Goal: Task Accomplishment & Management: Complete application form

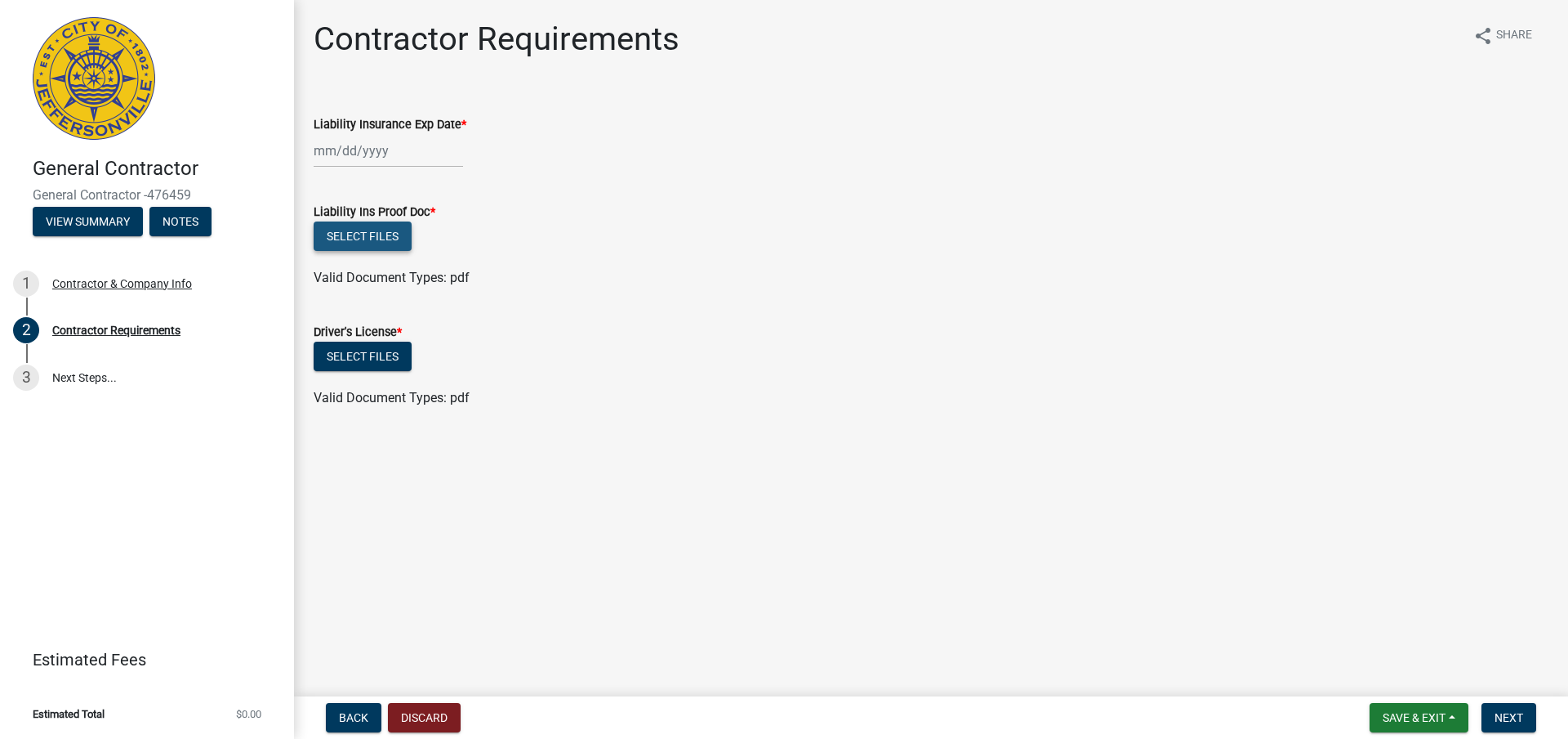
click at [384, 232] on button "Select files" at bounding box center [363, 235] width 98 height 29
click at [371, 233] on button "Select files" at bounding box center [363, 235] width 98 height 29
click at [380, 231] on button "Select files" at bounding box center [363, 235] width 98 height 29
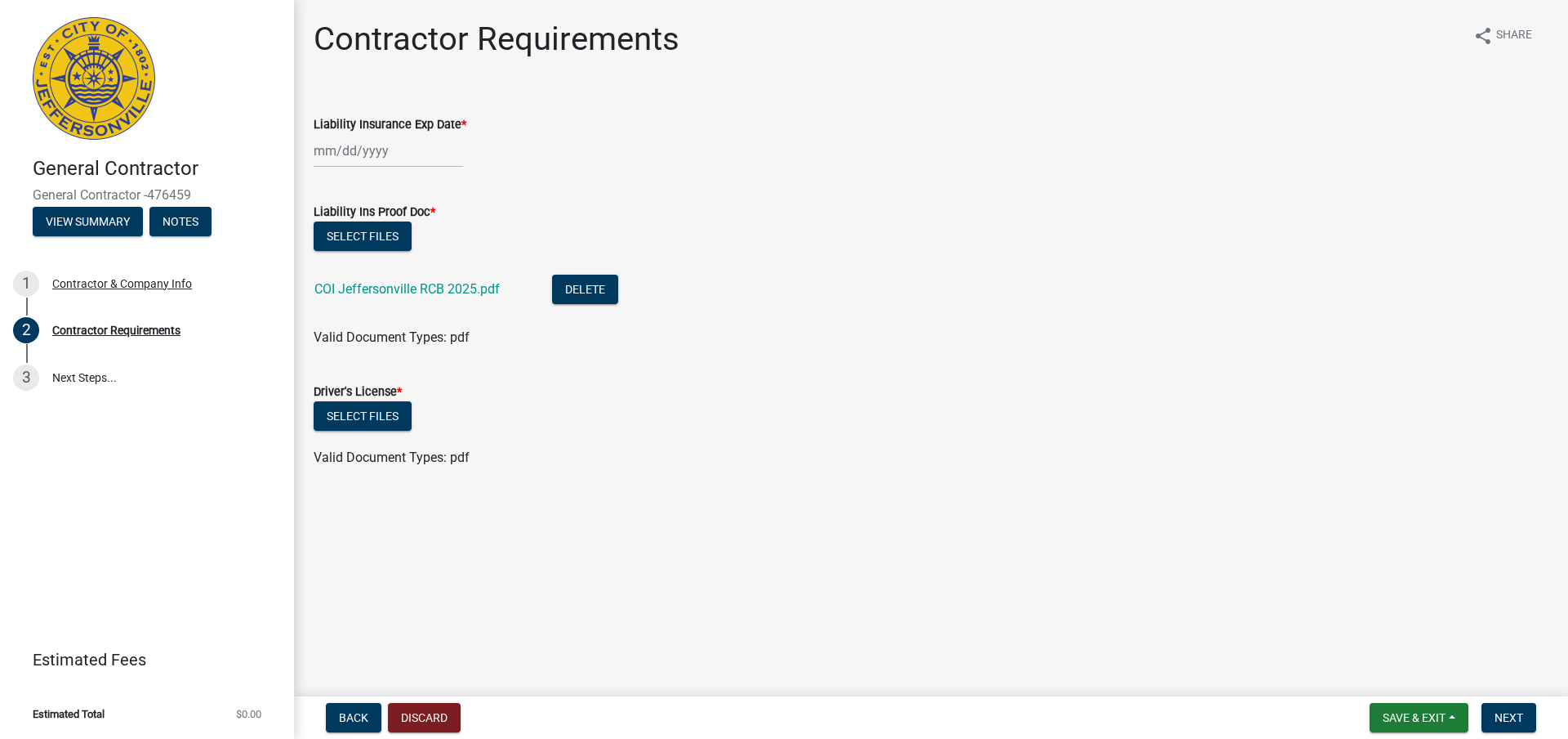
click at [308, 146] on div "Liability Insurance Exp Date *" at bounding box center [930, 129] width 1259 height 76
click at [335, 154] on input "Liability Insurance Exp Date *" at bounding box center [388, 150] width 149 height 33
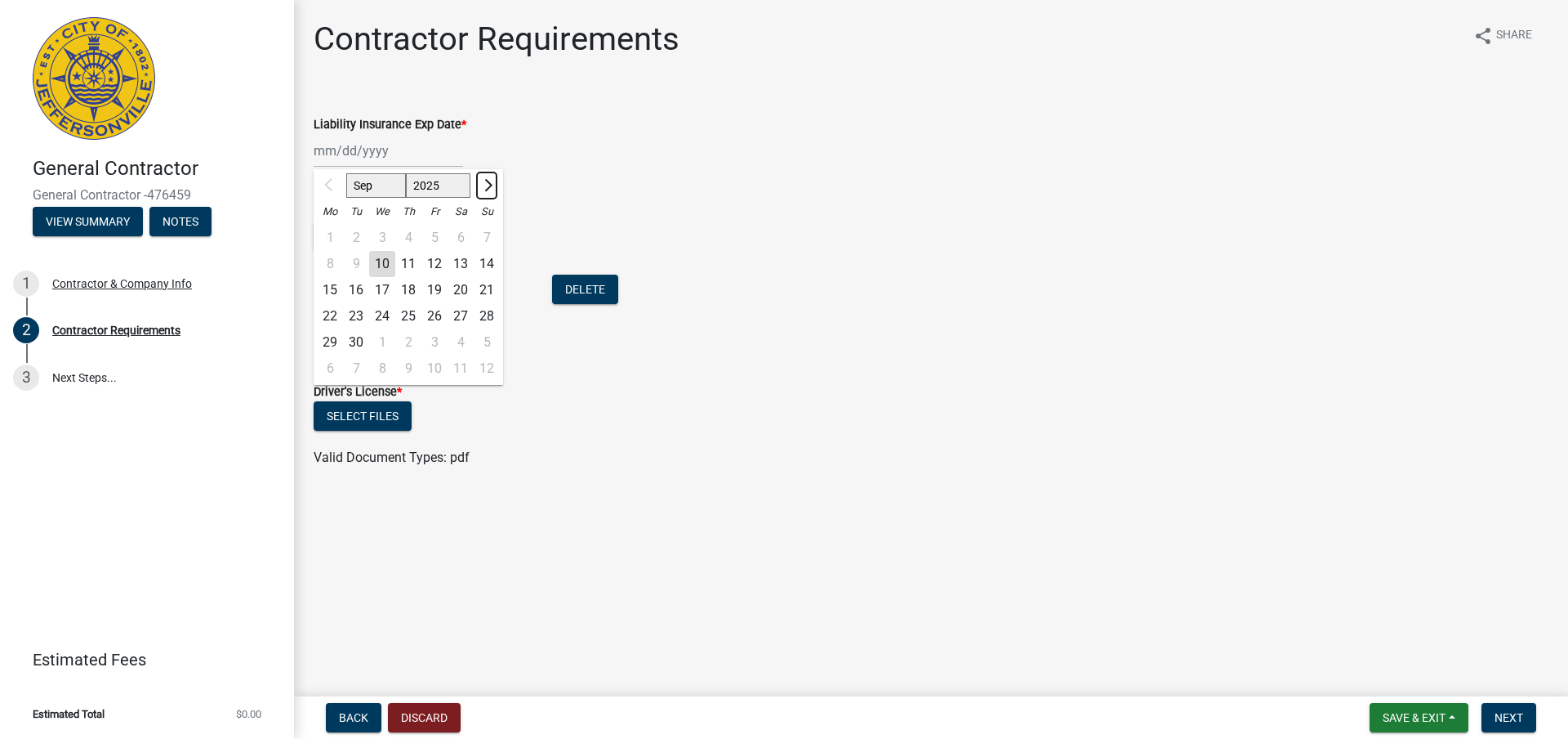
click at [486, 184] on span "Next month" at bounding box center [486, 184] width 12 height 12
select select "1"
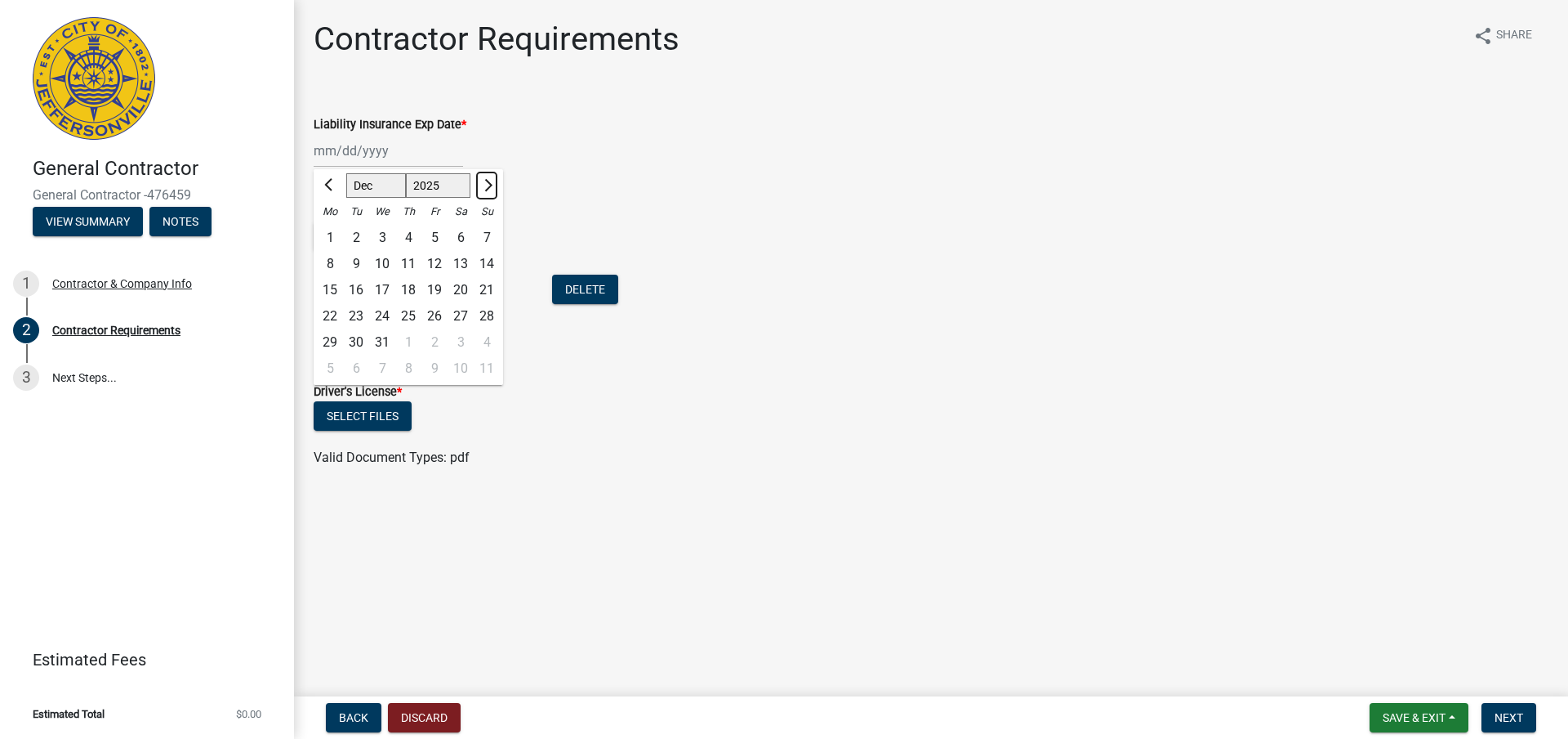
select select "2026"
click at [486, 183] on span "Next month" at bounding box center [486, 184] width 12 height 12
select select "3"
click at [487, 311] on div "22" at bounding box center [486, 317] width 26 height 26
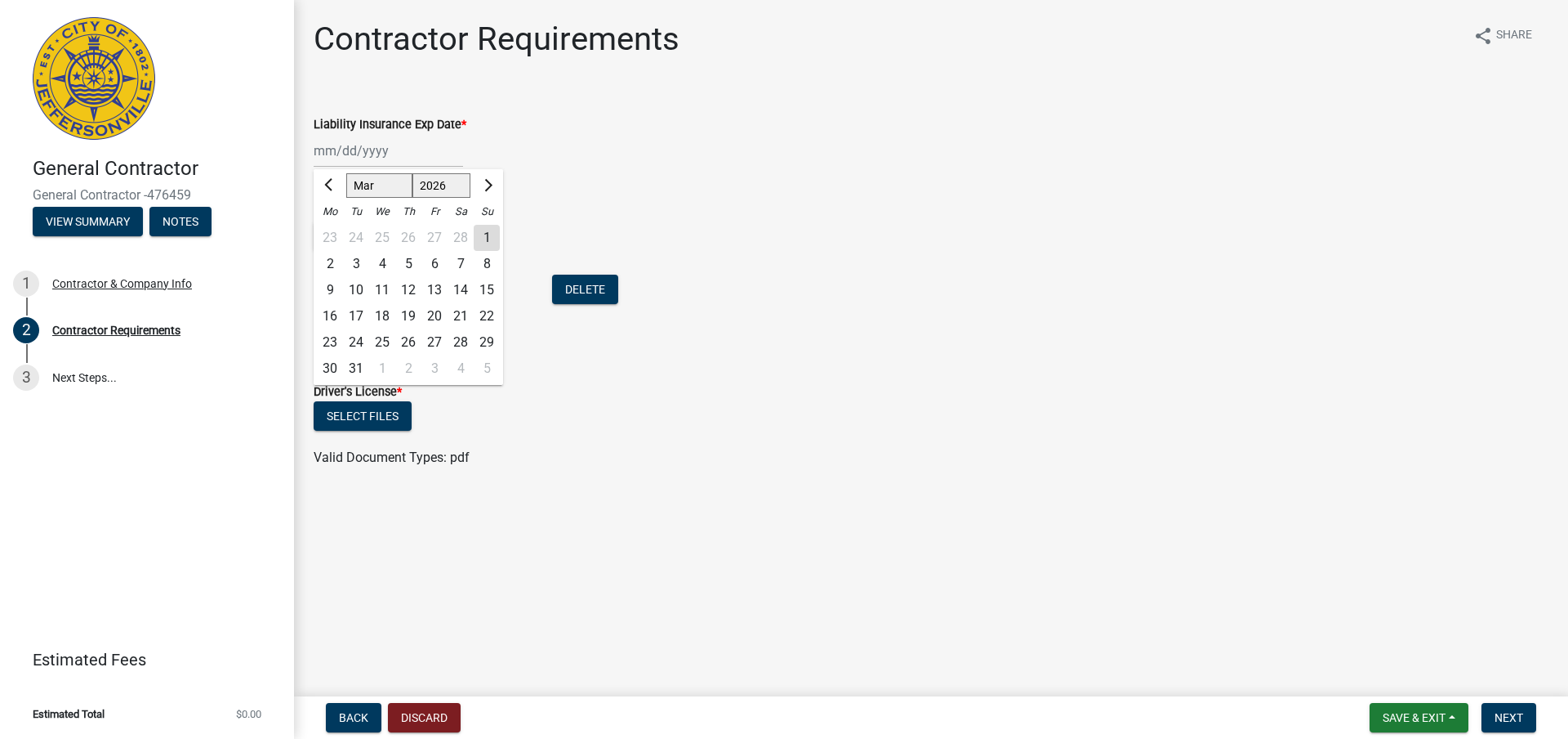
type input "[DATE]"
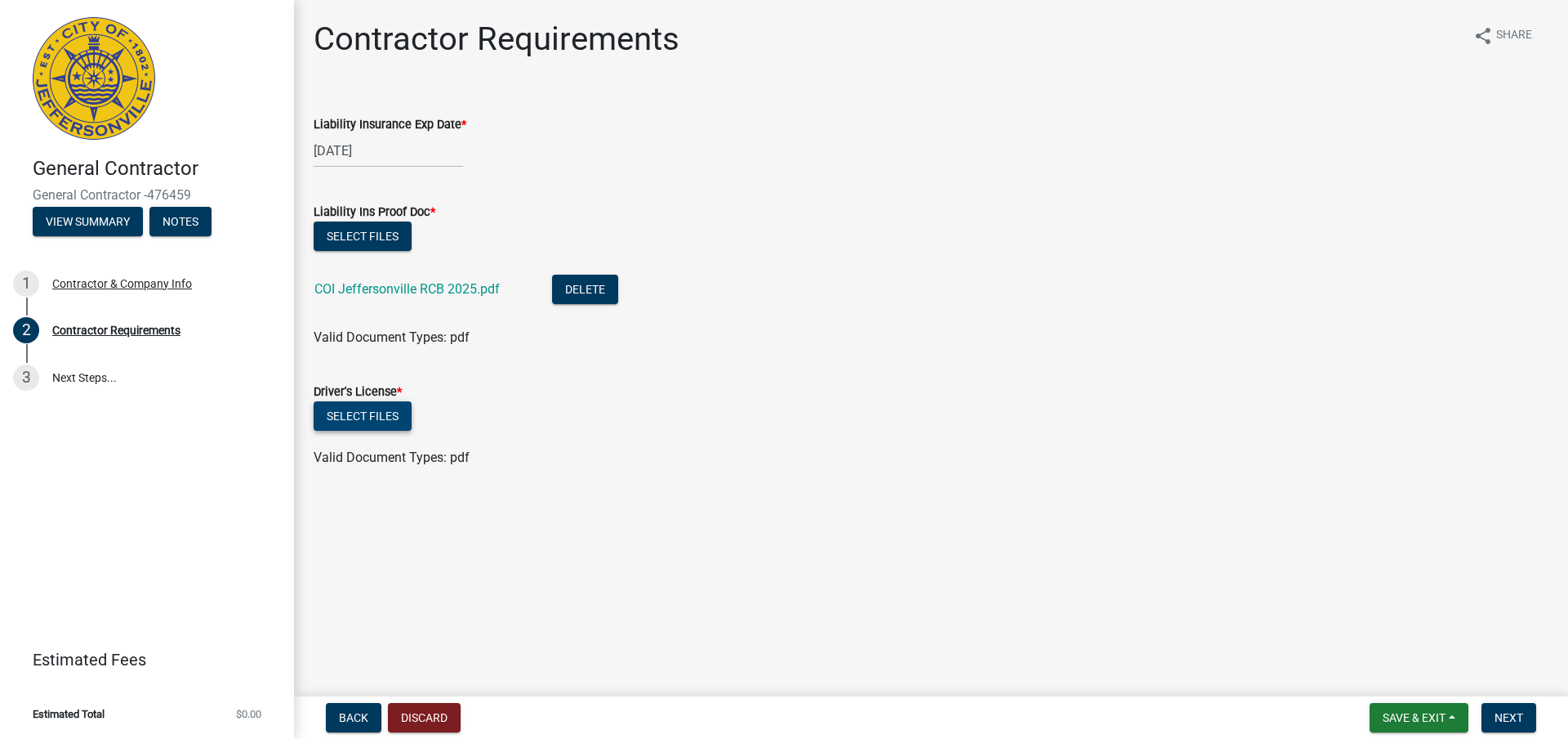
click at [378, 422] on button "Select files" at bounding box center [363, 415] width 98 height 29
click at [396, 425] on button "Select files" at bounding box center [363, 415] width 98 height 29
click at [1505, 709] on button "Next" at bounding box center [1508, 716] width 55 height 29
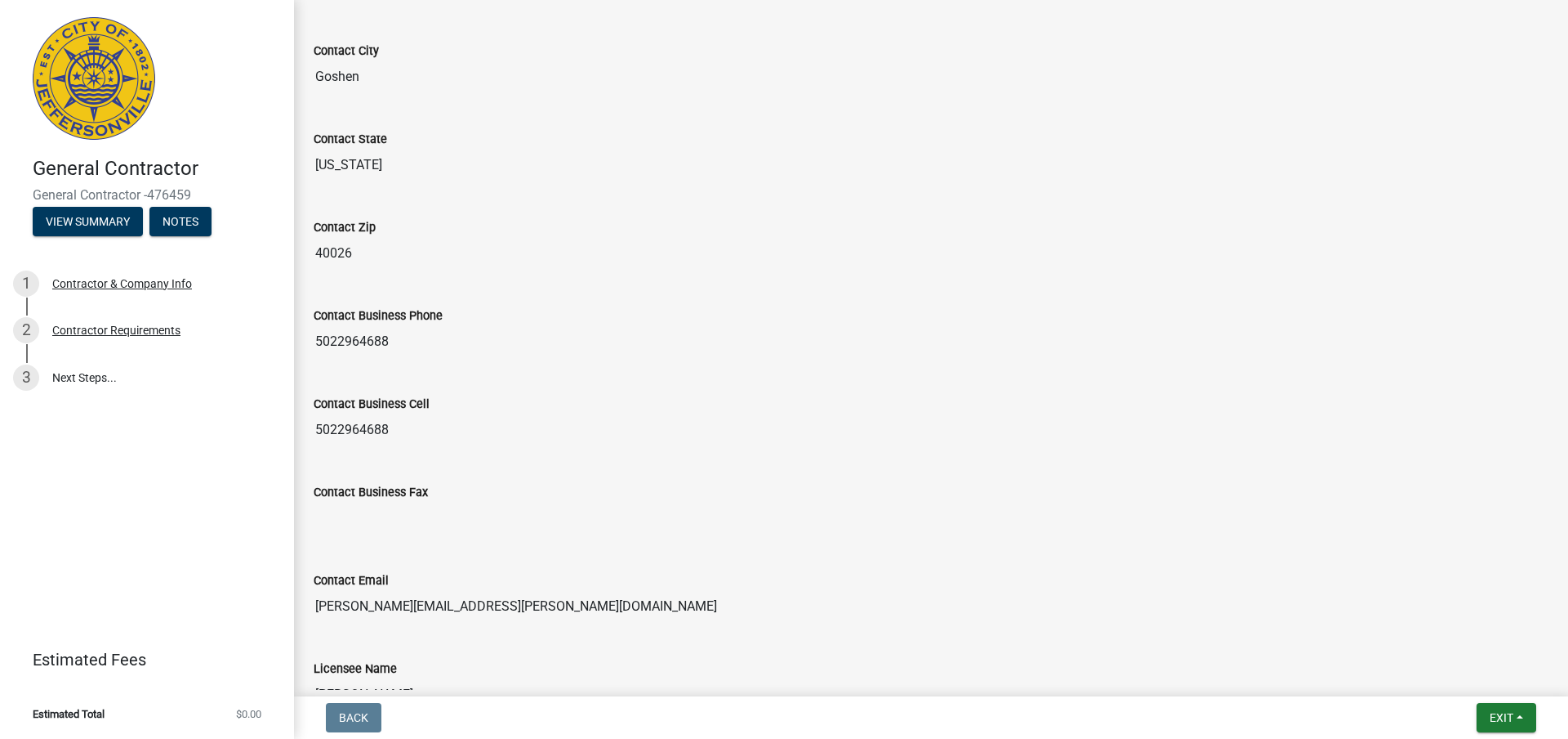
scroll to position [736, 0]
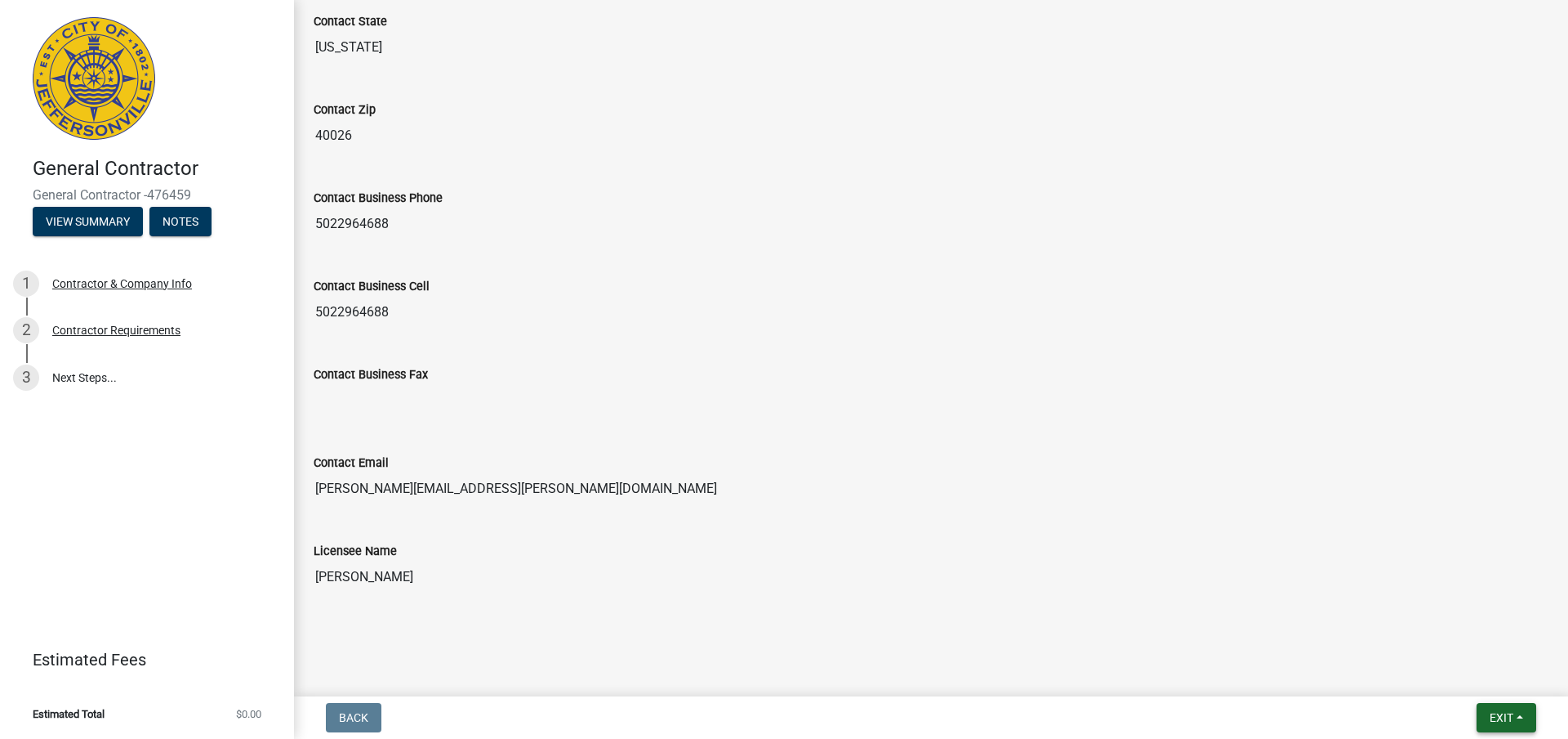
click at [1494, 714] on span "Exit" at bounding box center [1501, 717] width 24 height 13
click at [1462, 674] on button "Save & Exit" at bounding box center [1471, 674] width 130 height 39
